Goal: Browse casually: Explore the website without a specific task or goal

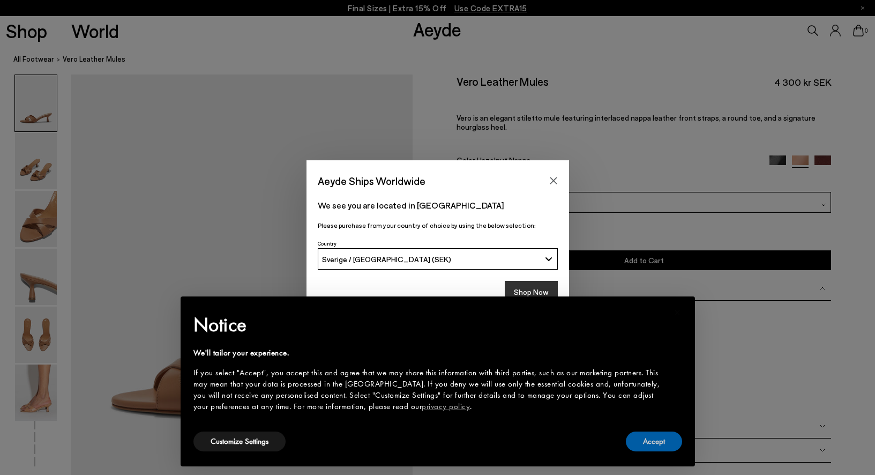
click at [651, 441] on button "Accept" at bounding box center [654, 441] width 56 height 20
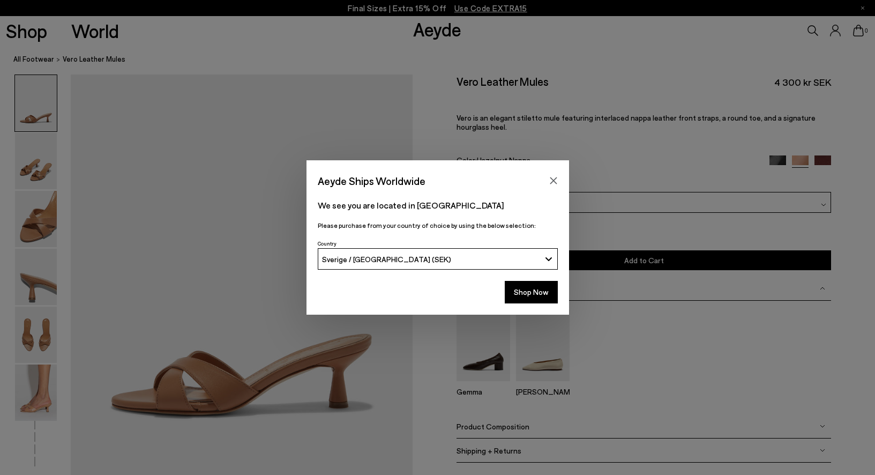
click at [525, 305] on div "Shop Now" at bounding box center [438, 295] width 263 height 40
click at [527, 301] on button "Shop Now" at bounding box center [531, 292] width 53 height 23
click at [526, 296] on button "Shop Now" at bounding box center [531, 292] width 53 height 23
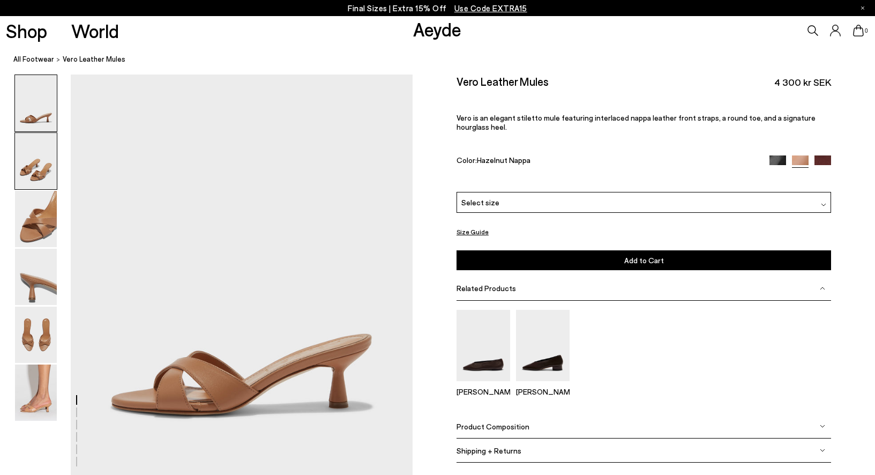
click at [37, 158] on img at bounding box center [36, 161] width 42 height 56
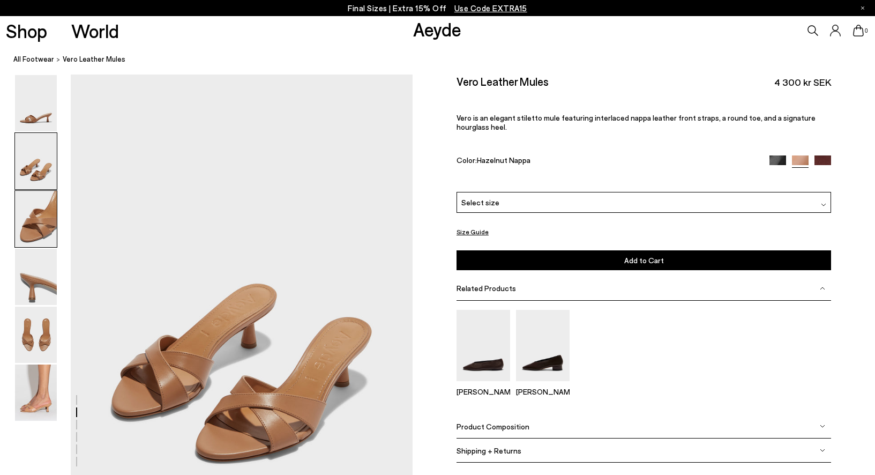
click at [46, 216] on img at bounding box center [36, 219] width 42 height 56
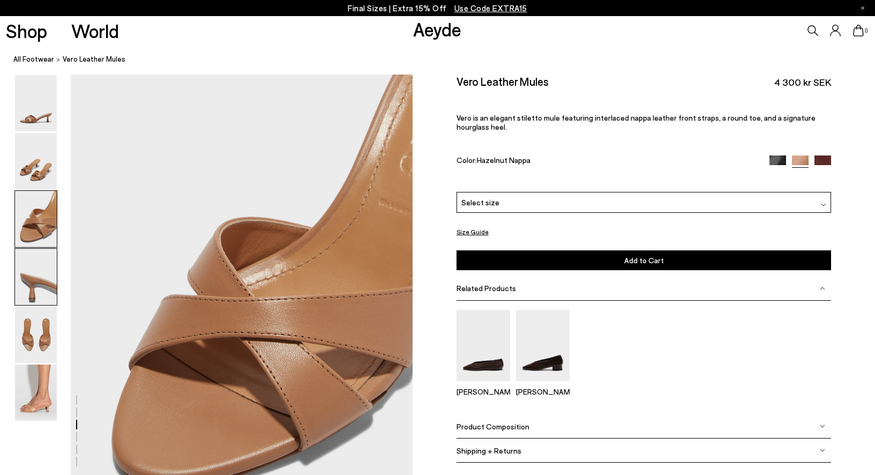
click at [49, 295] on img at bounding box center [36, 277] width 42 height 56
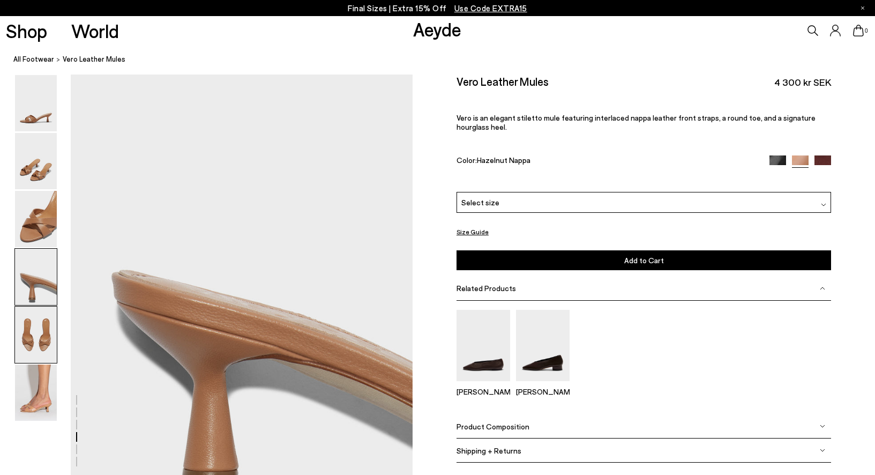
click at [48, 338] on img at bounding box center [36, 335] width 42 height 56
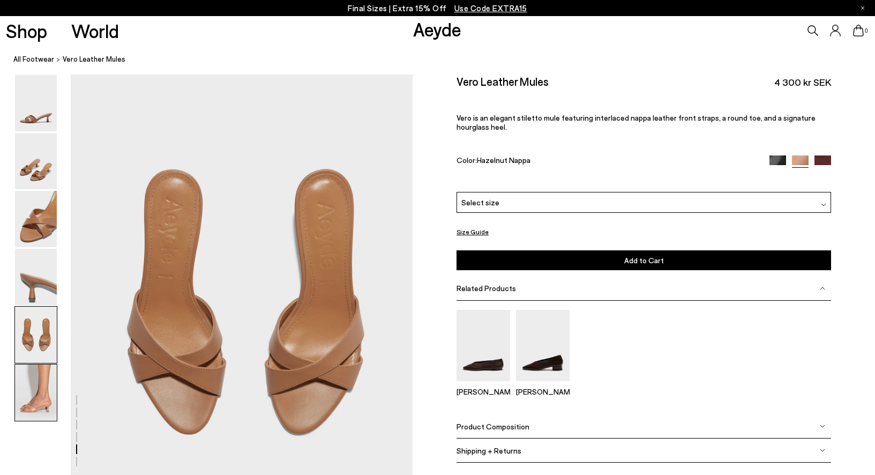
click at [51, 386] on img at bounding box center [36, 392] width 42 height 56
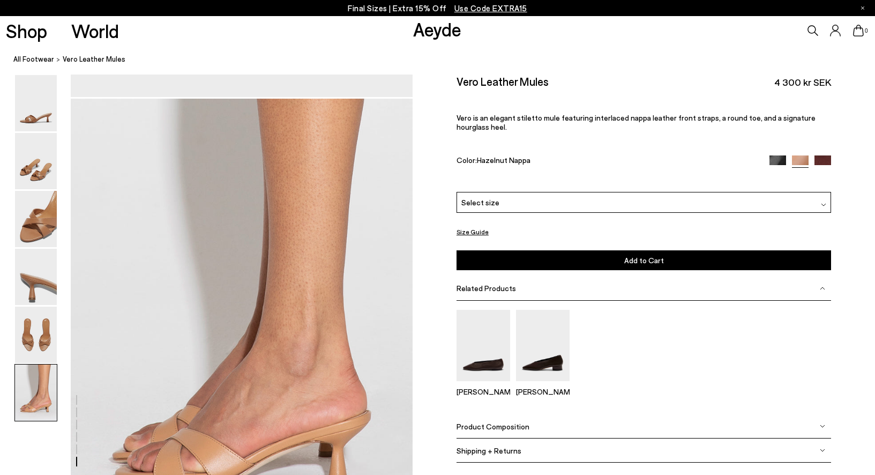
scroll to position [2307, 0]
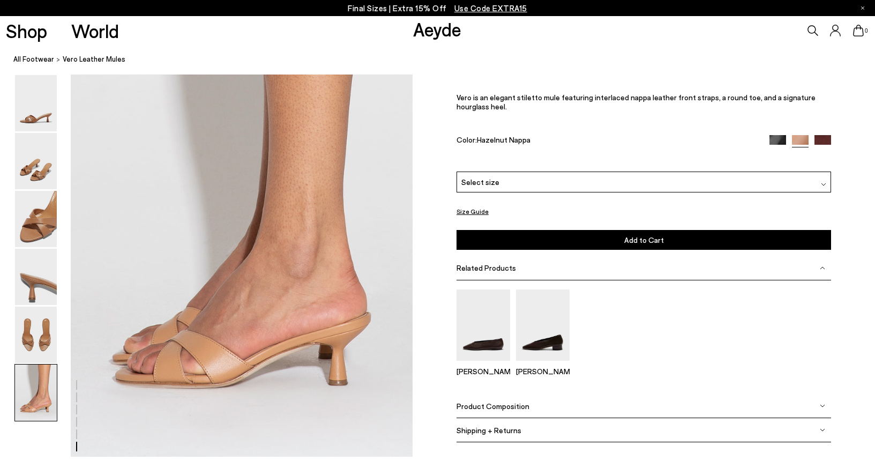
click at [825, 144] on img at bounding box center [823, 144] width 17 height 17
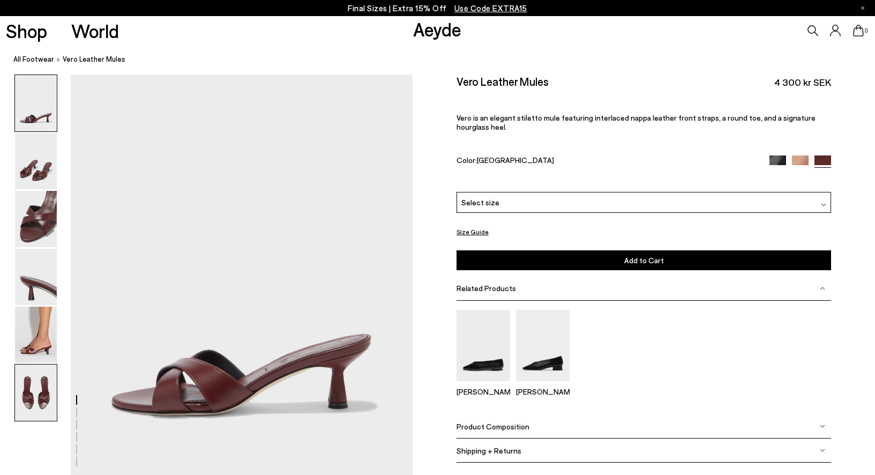
click at [19, 417] on img at bounding box center [36, 392] width 42 height 56
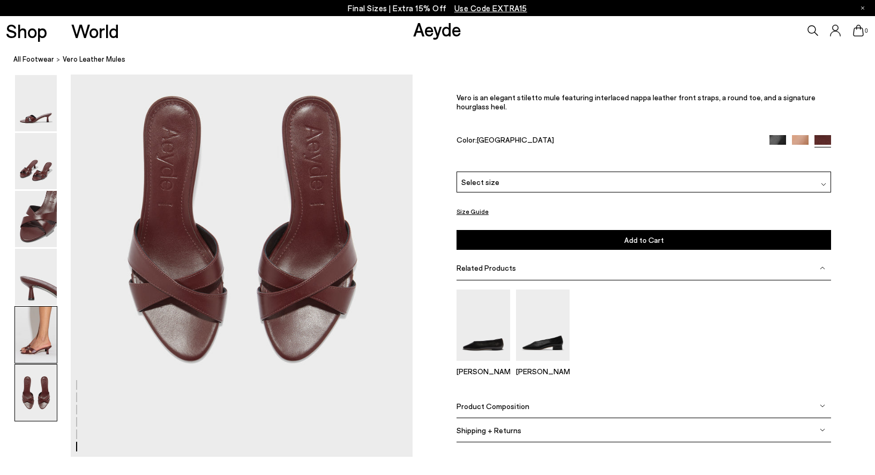
click at [23, 350] on img at bounding box center [36, 335] width 42 height 56
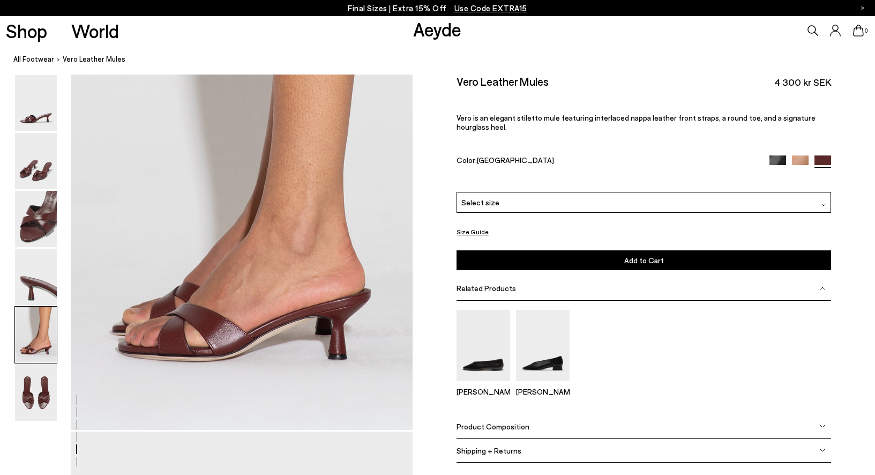
scroll to position [1776, 0]
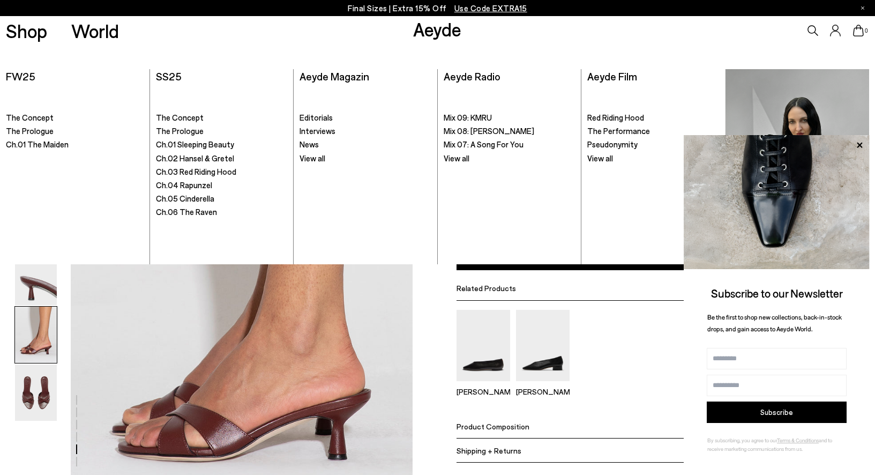
click at [444, 29] on link "Aeyde" at bounding box center [437, 29] width 48 height 23
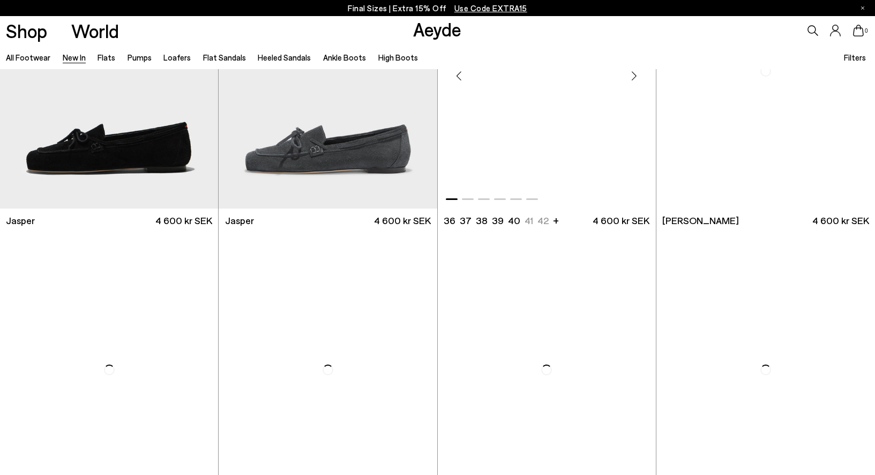
scroll to position [397, 0]
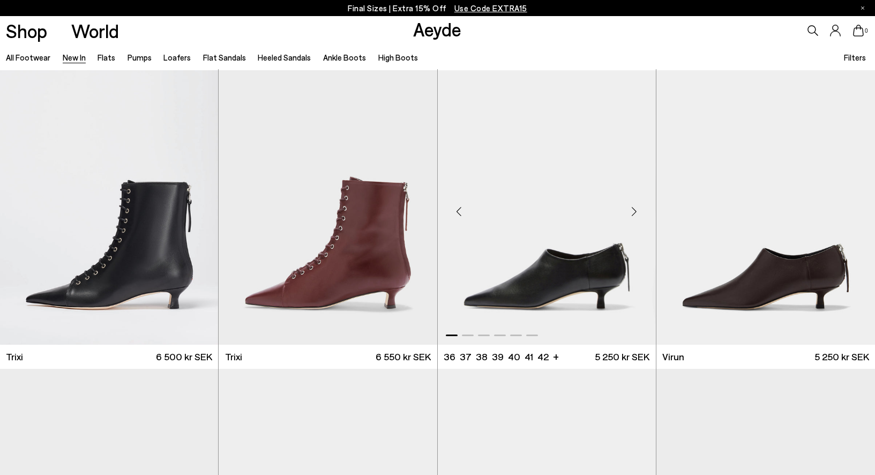
scroll to position [4524, 0]
